Goal: Task Accomplishment & Management: Use online tool/utility

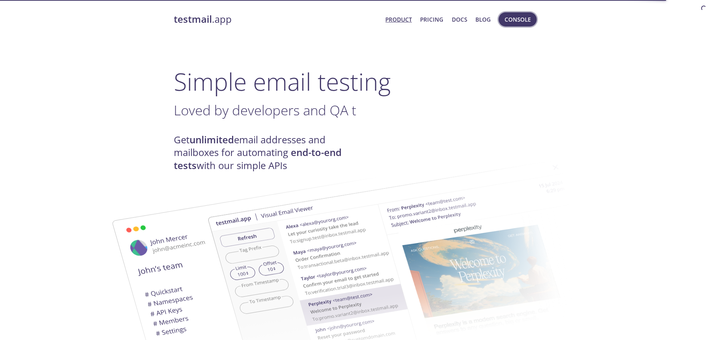
click at [515, 18] on span "Console" at bounding box center [518, 20] width 26 height 10
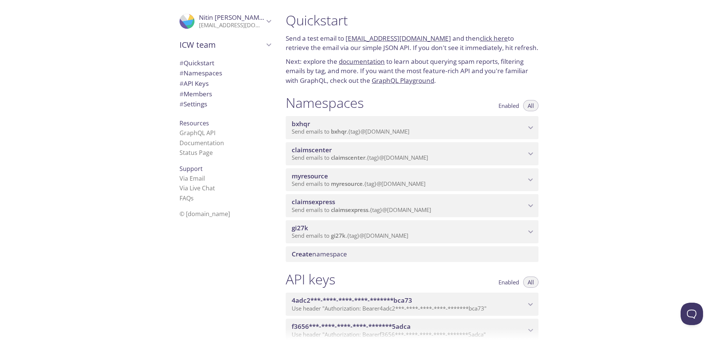
click at [317, 180] on span "myresource" at bounding box center [310, 176] width 36 height 9
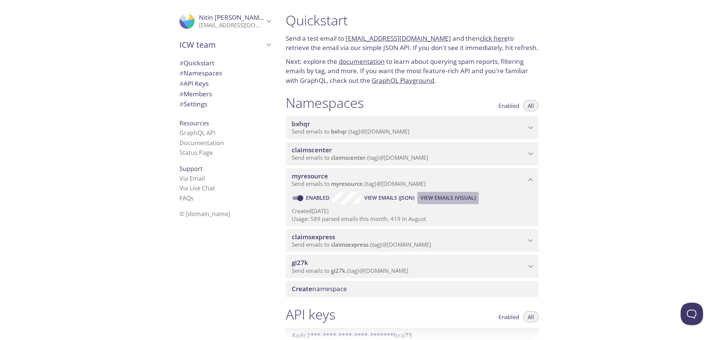
click at [440, 197] on span "View Emails (Visual)" at bounding box center [447, 198] width 55 height 9
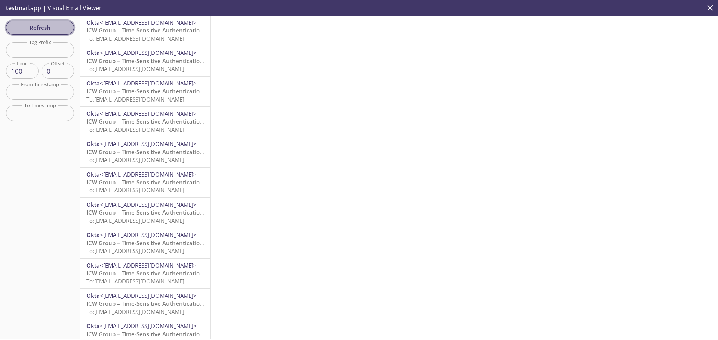
click at [51, 29] on span "Refresh" at bounding box center [40, 28] width 56 height 10
click at [123, 34] on span "ICW Group – Time-Sensitive Authentication Code" at bounding box center [152, 30] width 132 height 7
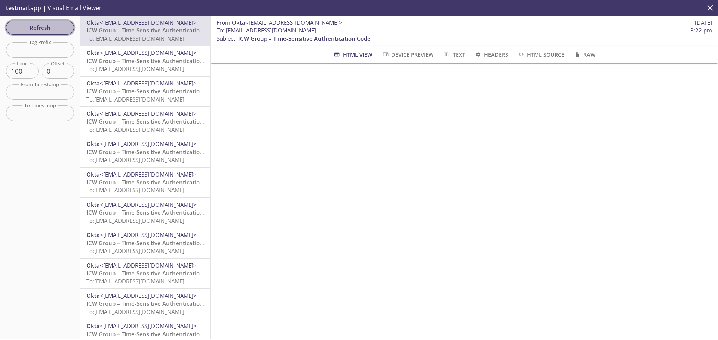
click at [42, 25] on span "Refresh" at bounding box center [40, 28] width 56 height 10
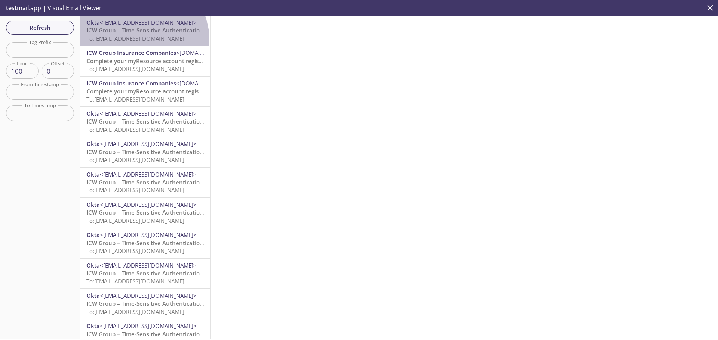
click at [138, 40] on span "To: [EMAIL_ADDRESS][DOMAIN_NAME]" at bounding box center [135, 38] width 98 height 7
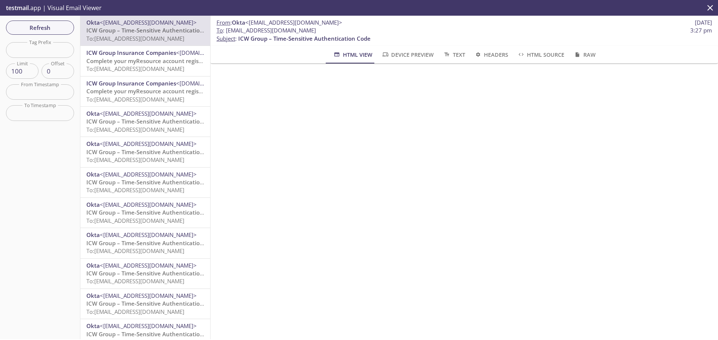
click at [107, 64] on span "Complete your myResource account registration" at bounding box center [151, 60] width 131 height 7
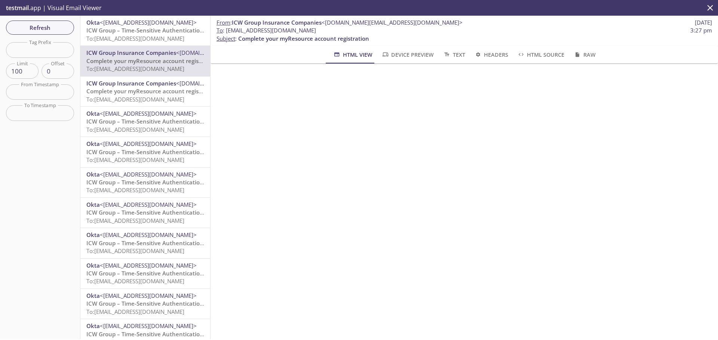
click at [408, 56] on span "Device Preview" at bounding box center [407, 54] width 52 height 9
